Goal: Navigation & Orientation: Find specific page/section

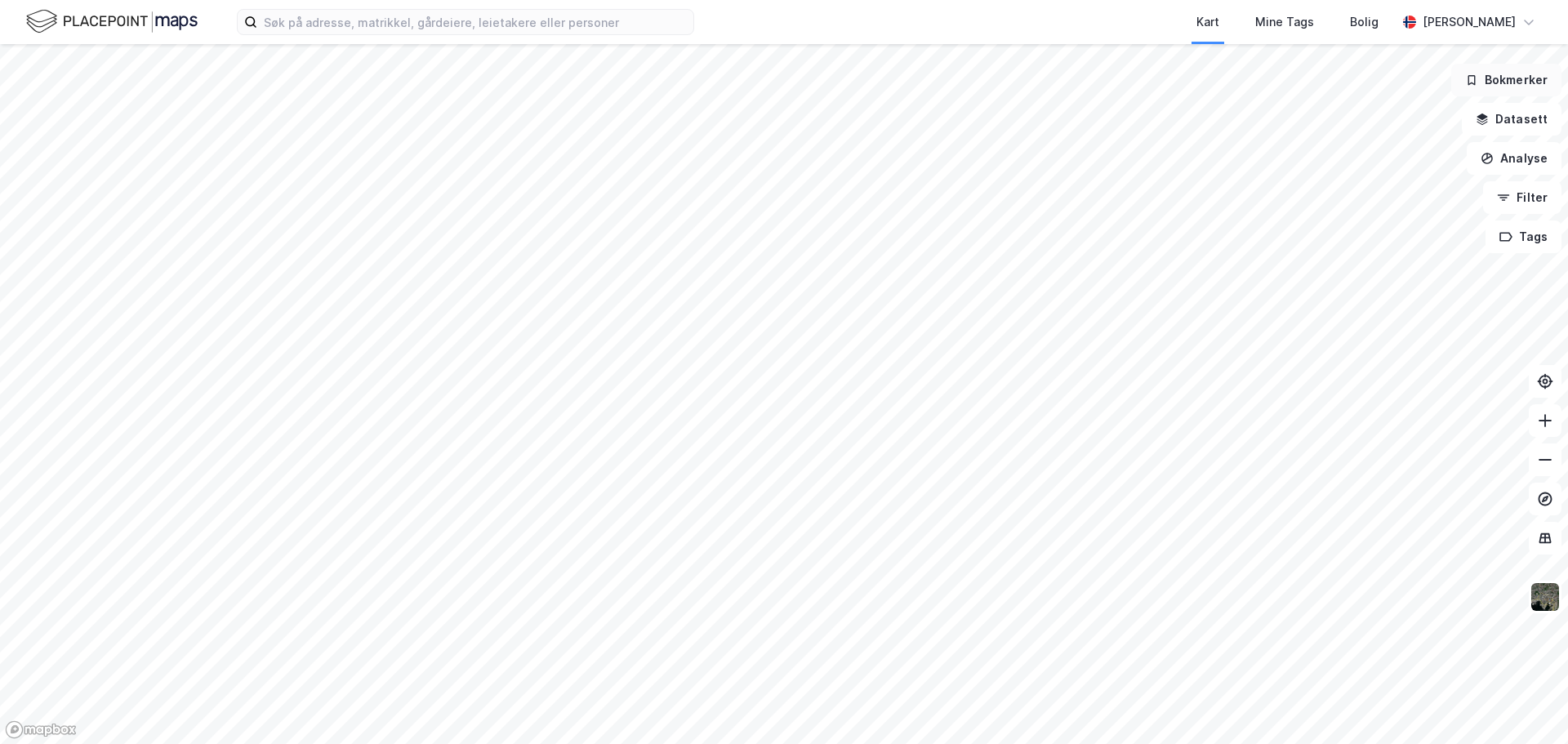
click at [1490, 86] on button "Bokmerker" at bounding box center [1506, 80] width 110 height 33
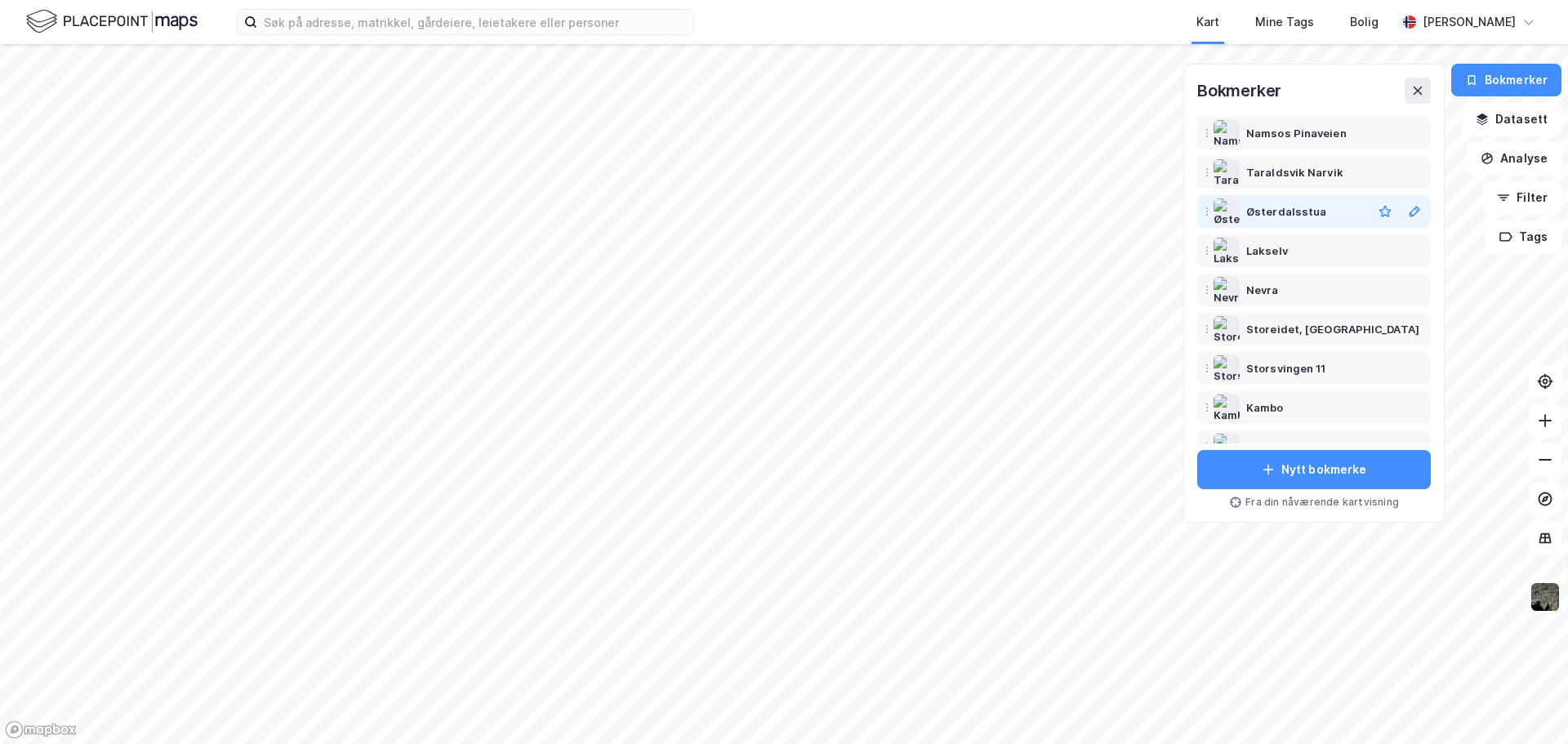
click at [1278, 213] on div "Østerdalsstua" at bounding box center [1285, 211] width 80 height 20
